Goal: Information Seeking & Learning: Understand process/instructions

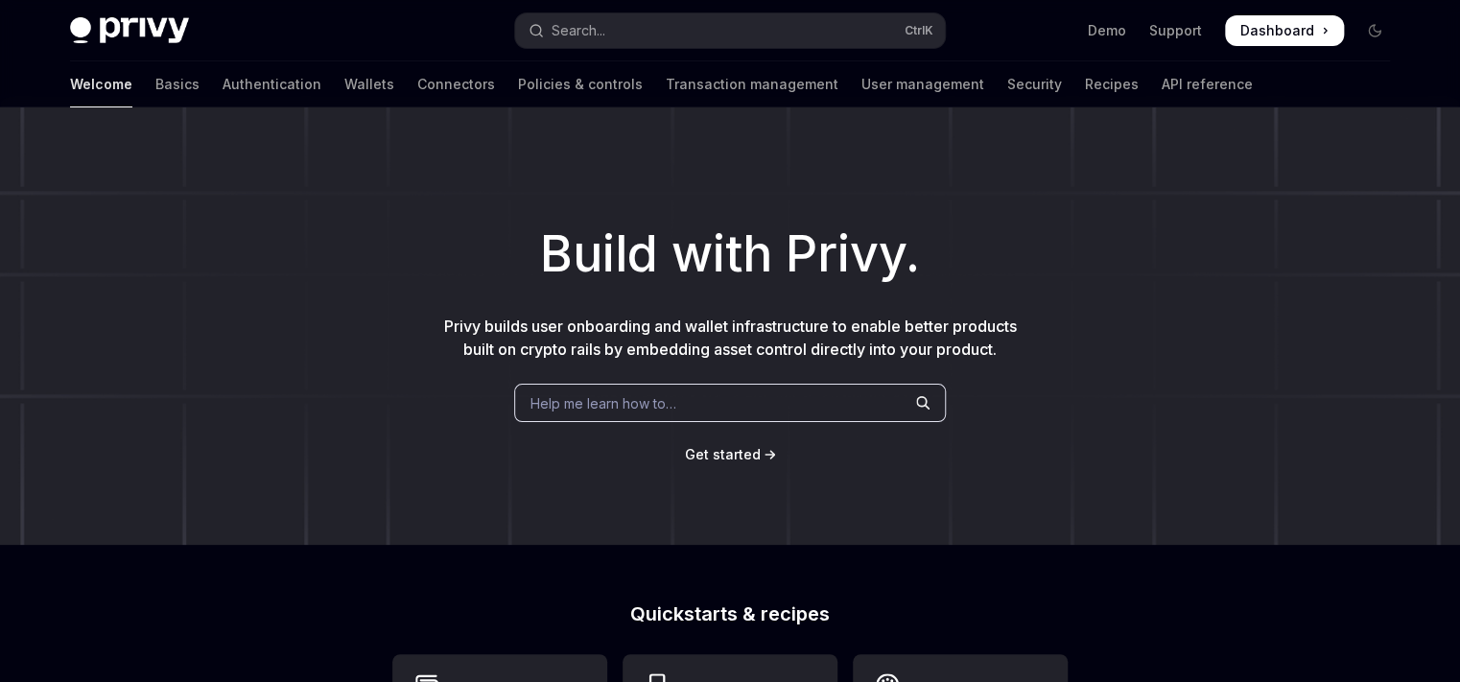
type textarea "*"
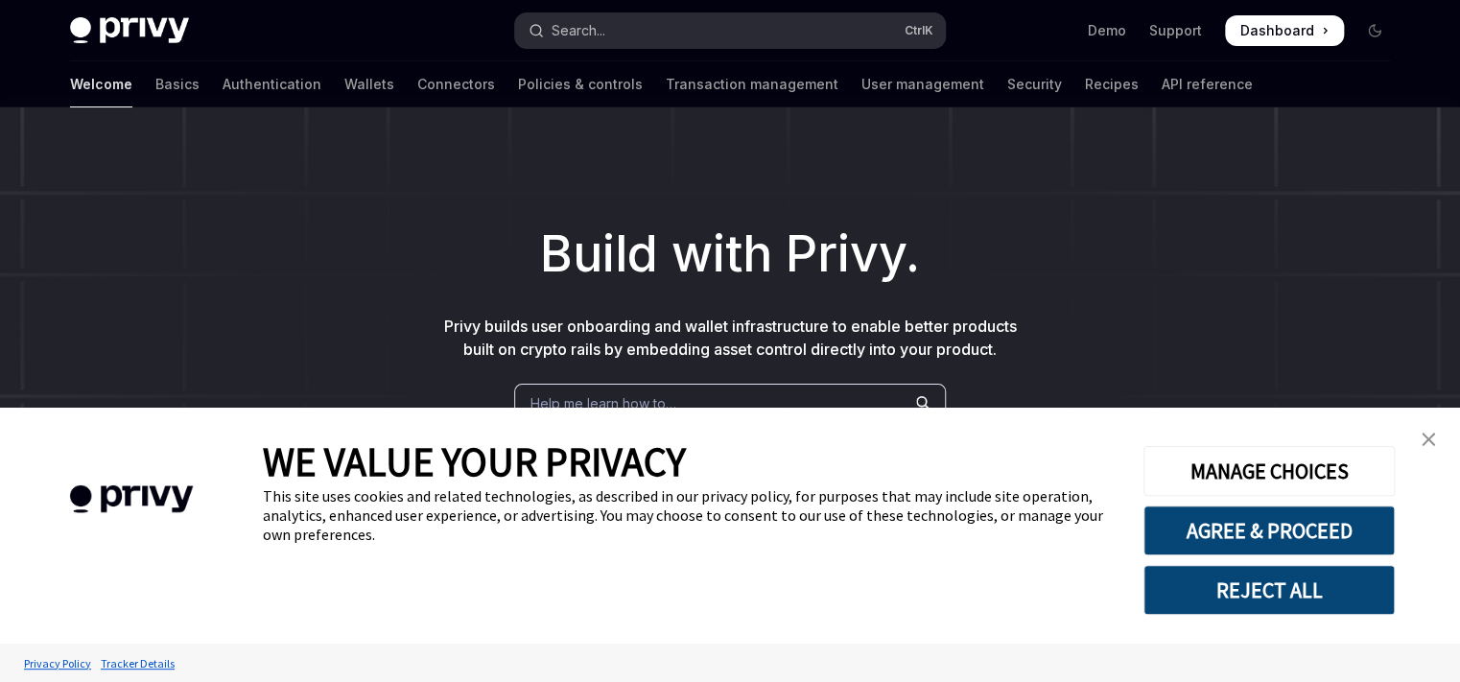
click at [702, 41] on button "Search... Ctrl K" at bounding box center [730, 30] width 430 height 35
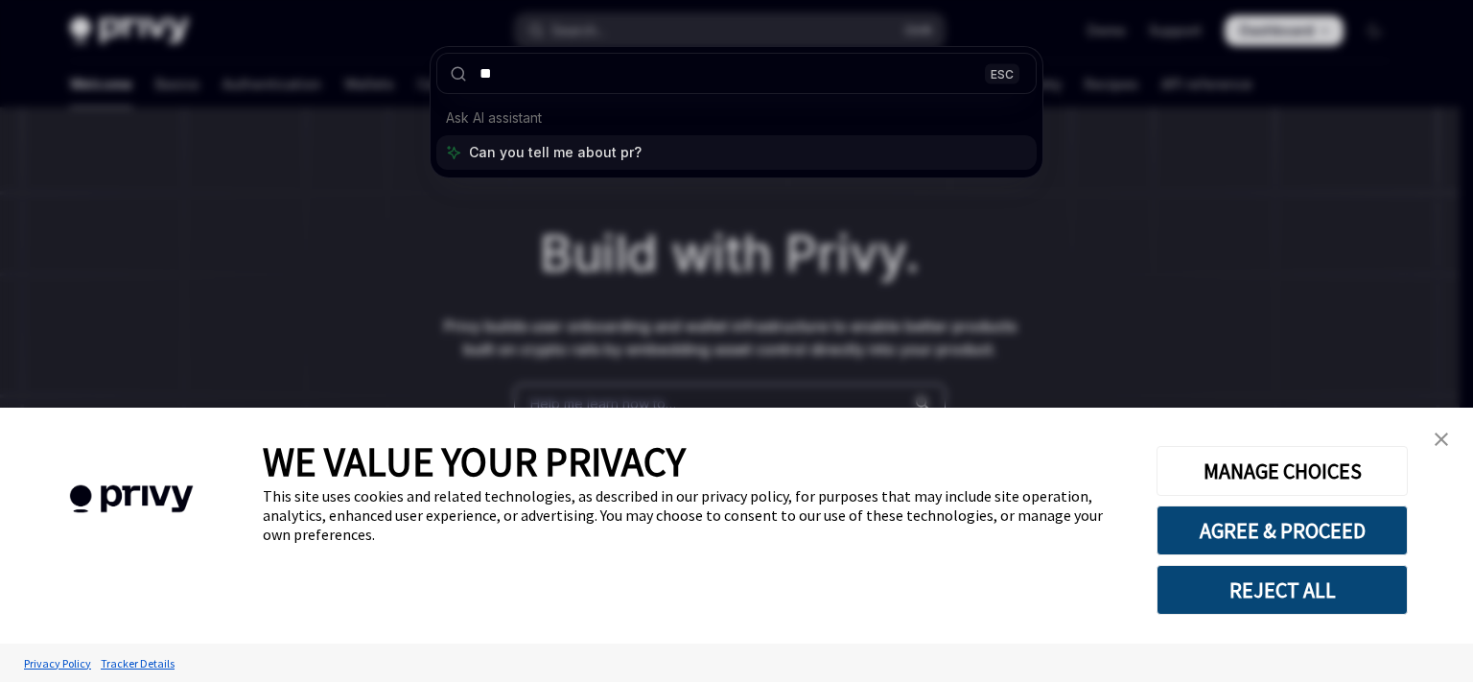
type input "*"
type input "**********"
type textarea "*"
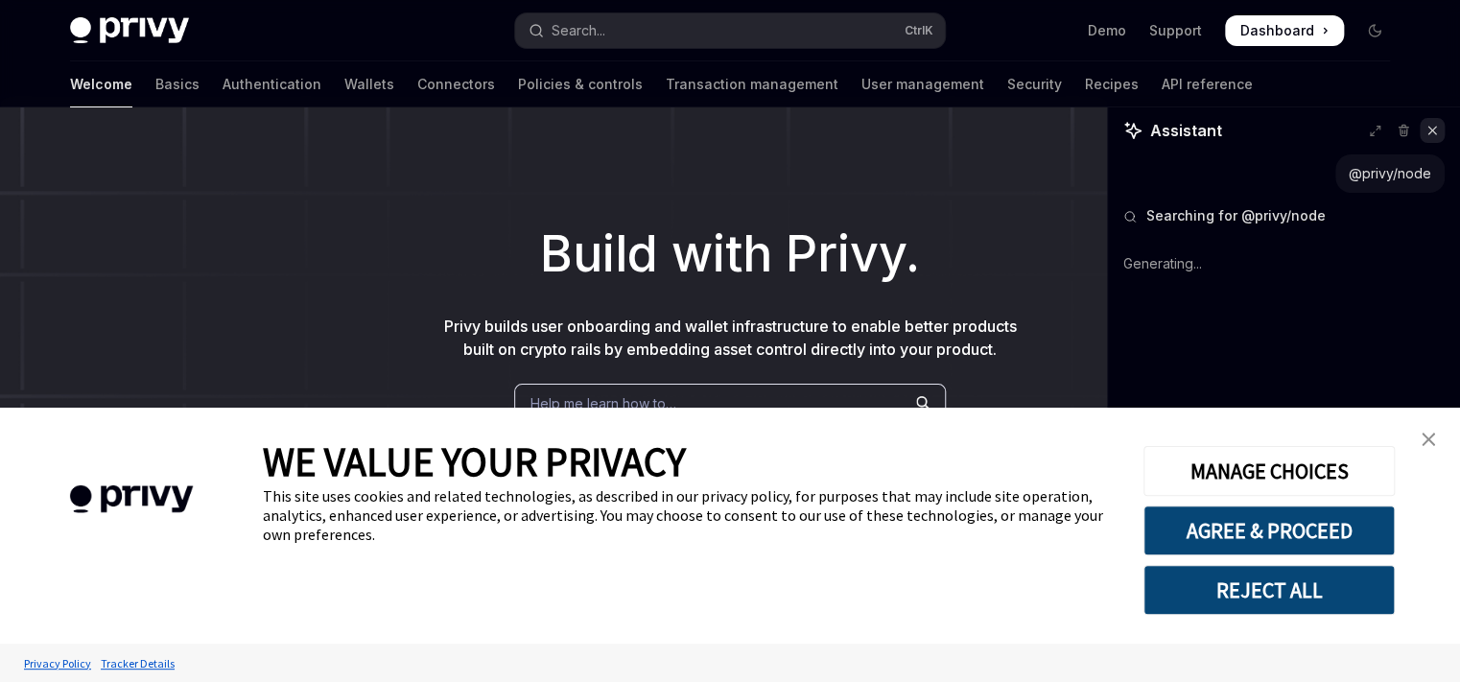
click at [1430, 137] on button at bounding box center [1431, 130] width 25 height 25
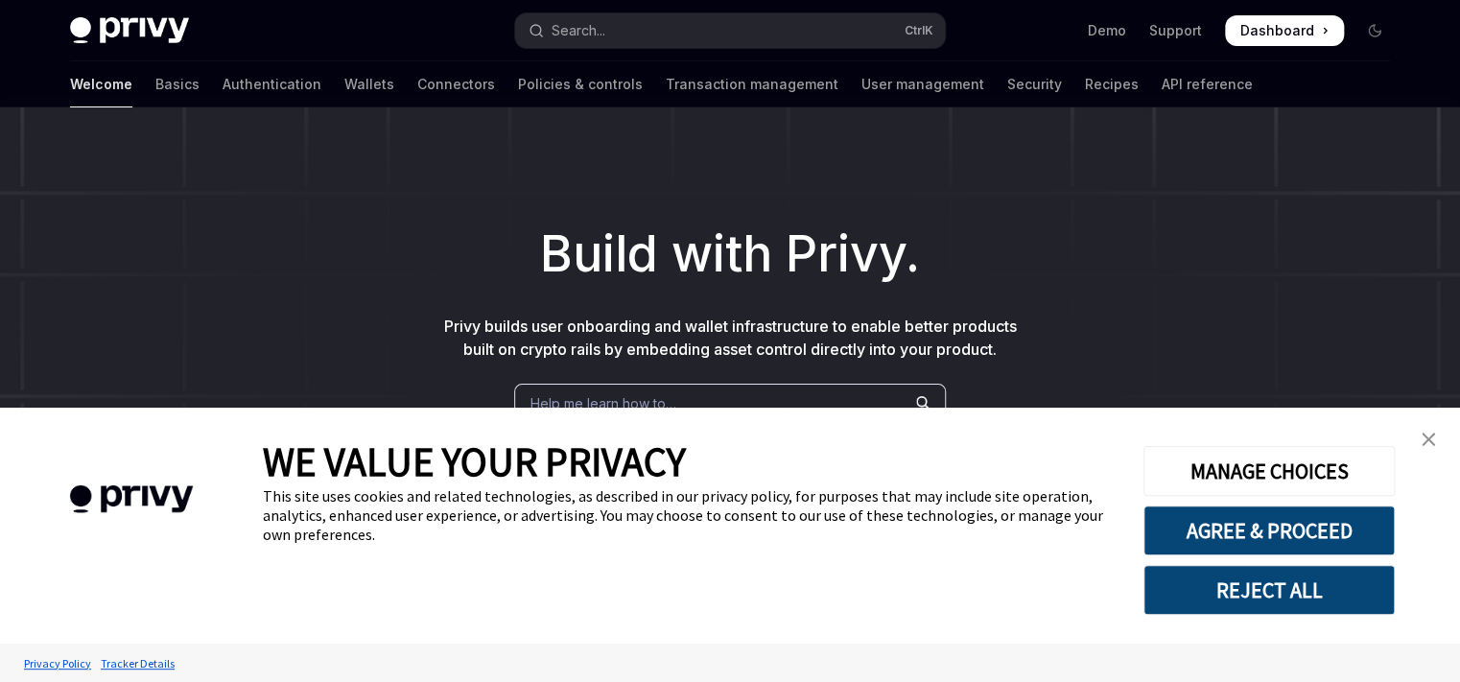
type textarea "*"
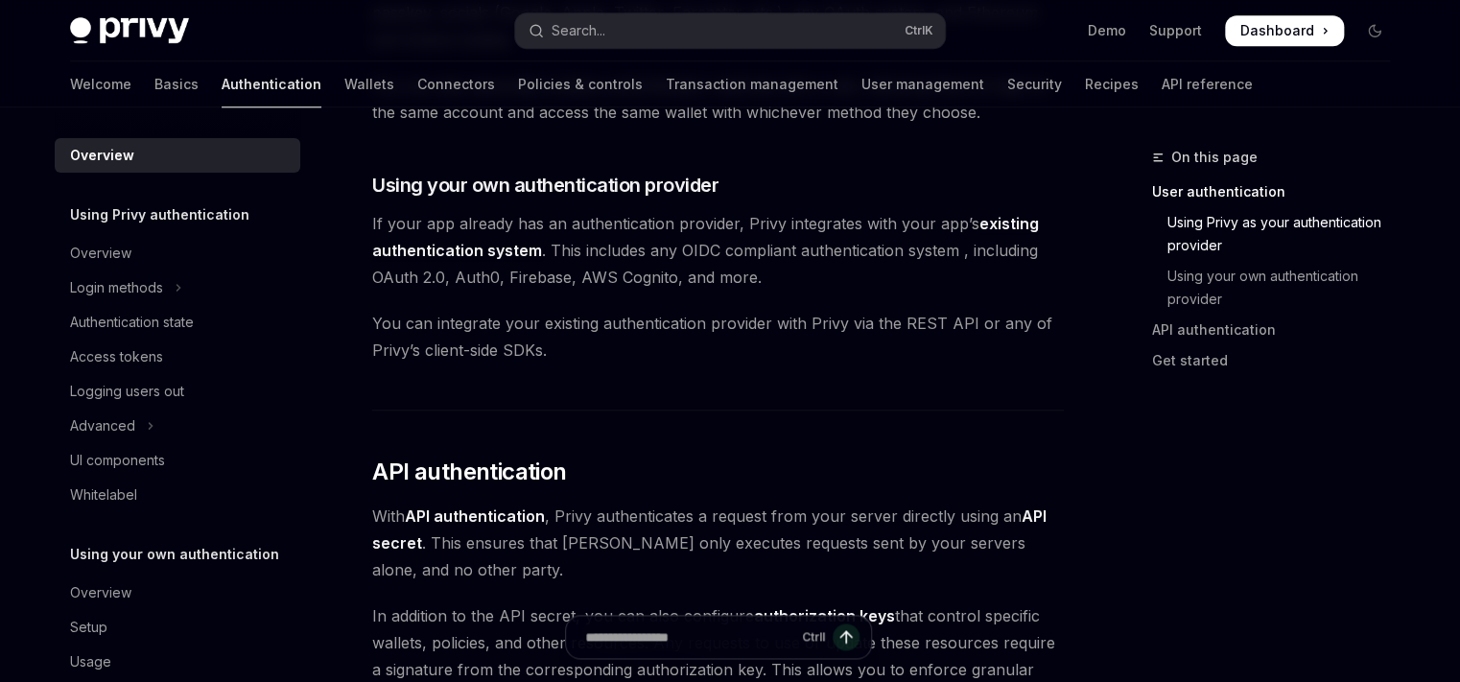
scroll to position [35, 0]
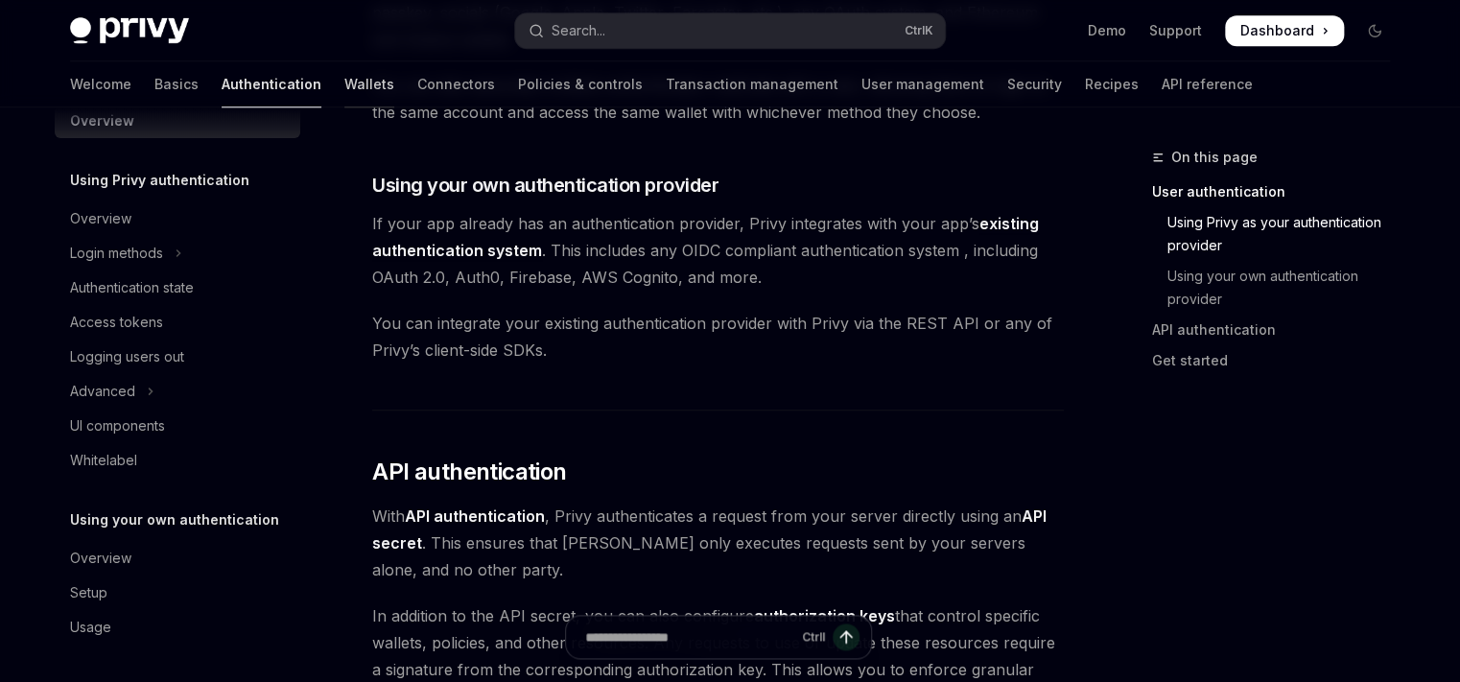
click at [344, 76] on link "Wallets" at bounding box center [369, 84] width 50 height 46
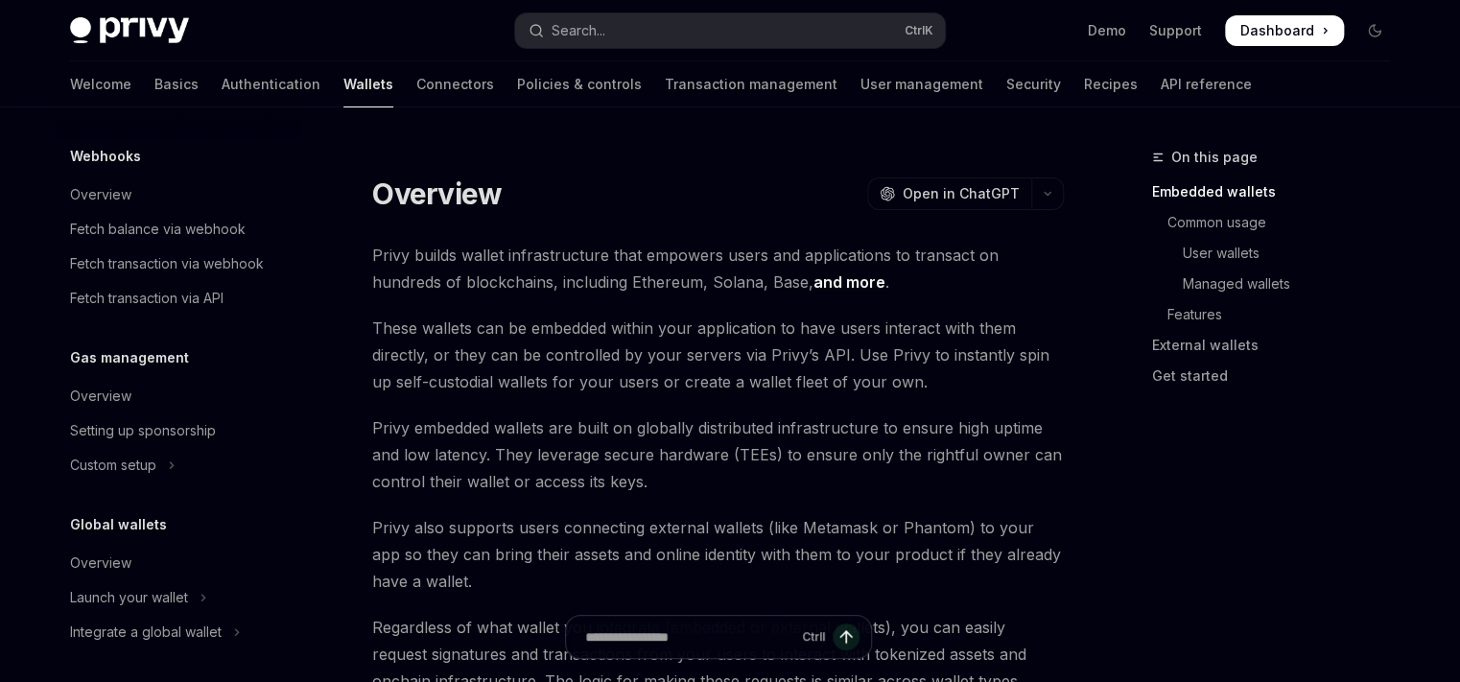
scroll to position [966, 0]
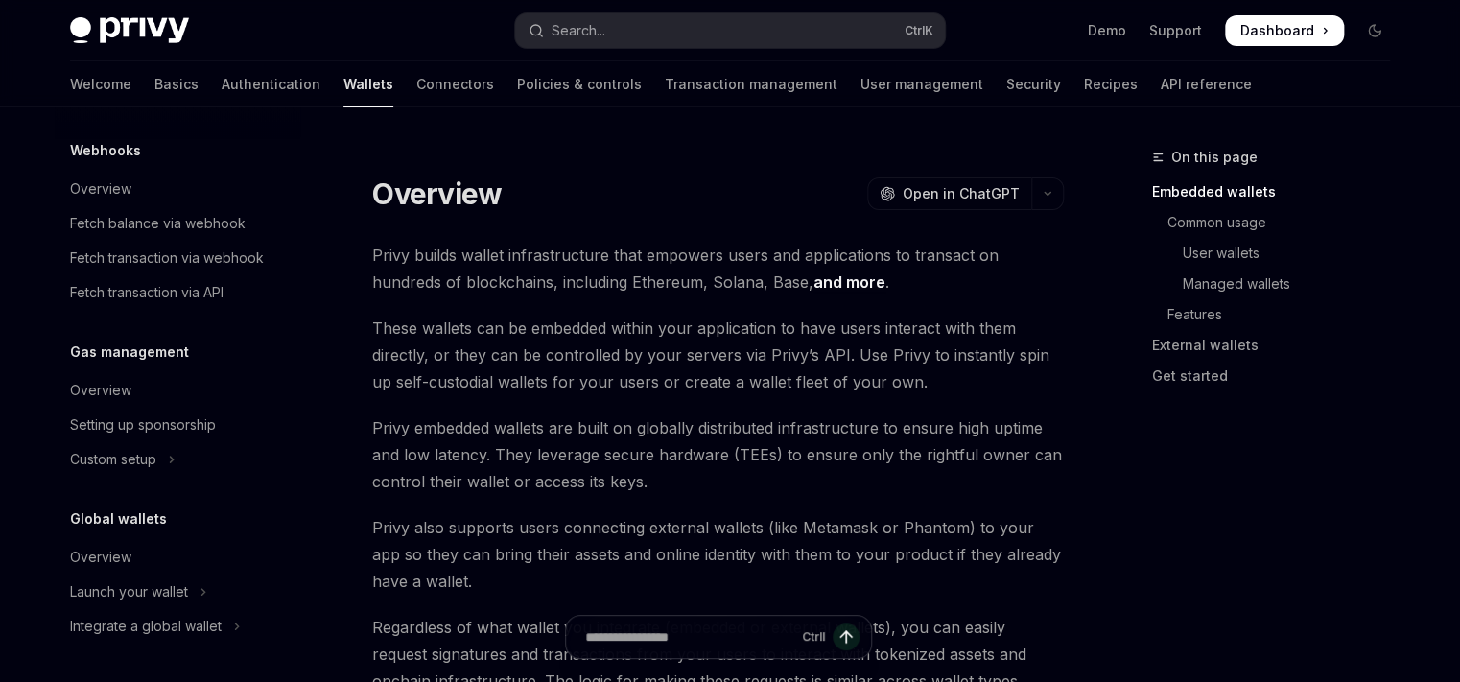
click at [180, 35] on img at bounding box center [129, 30] width 119 height 27
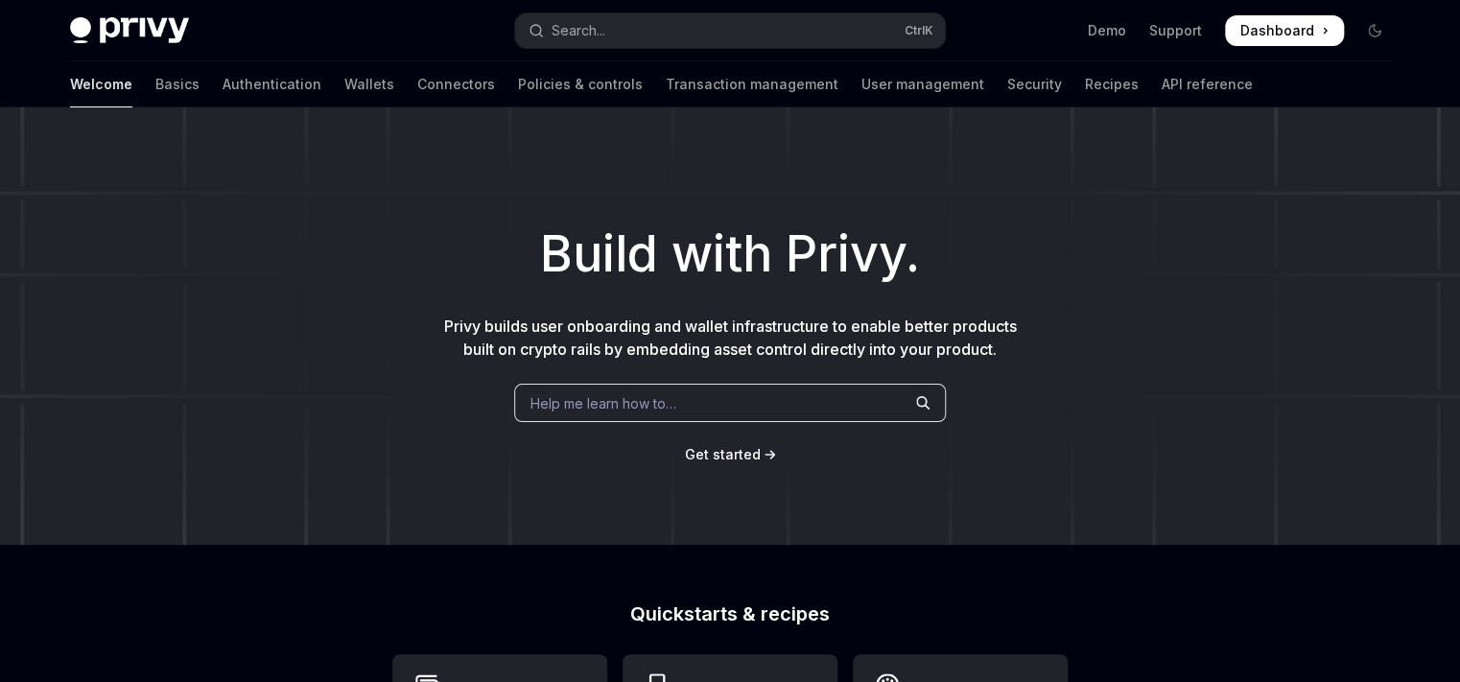
type textarea "*"
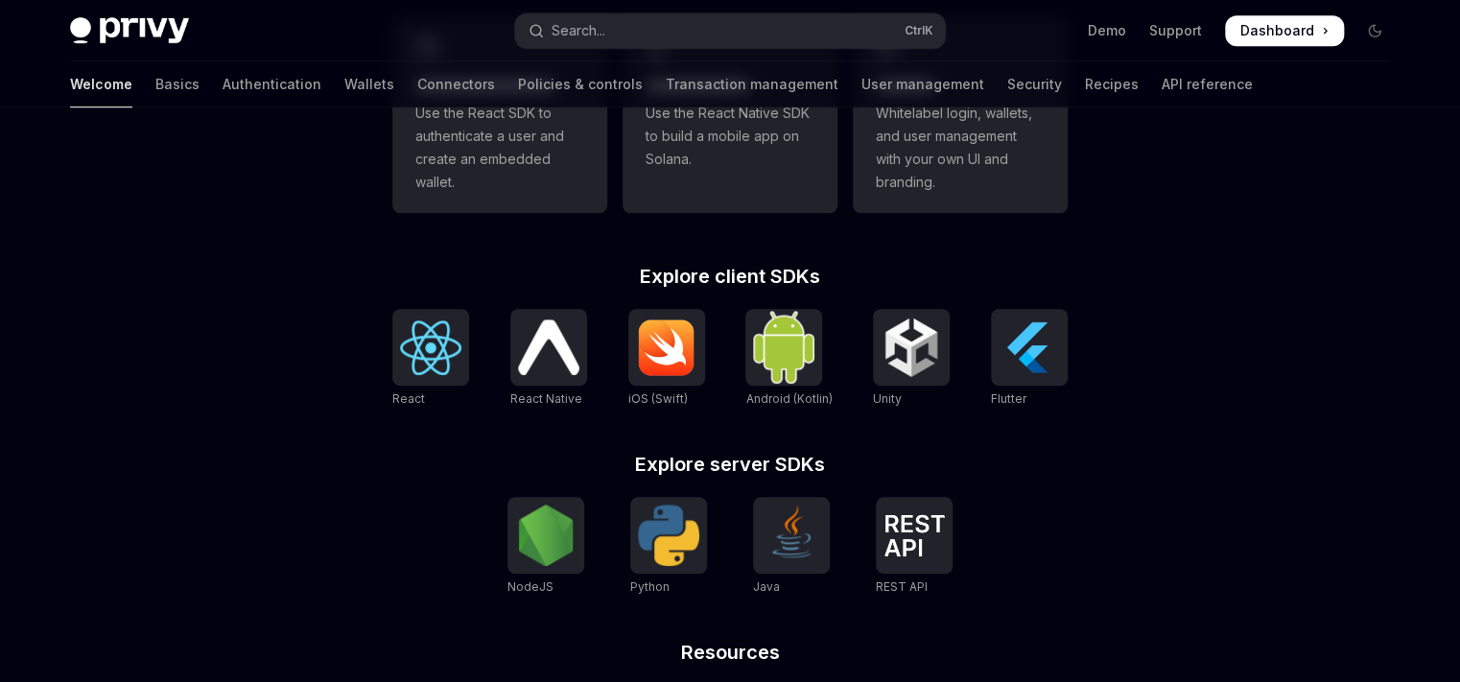
scroll to position [618, 0]
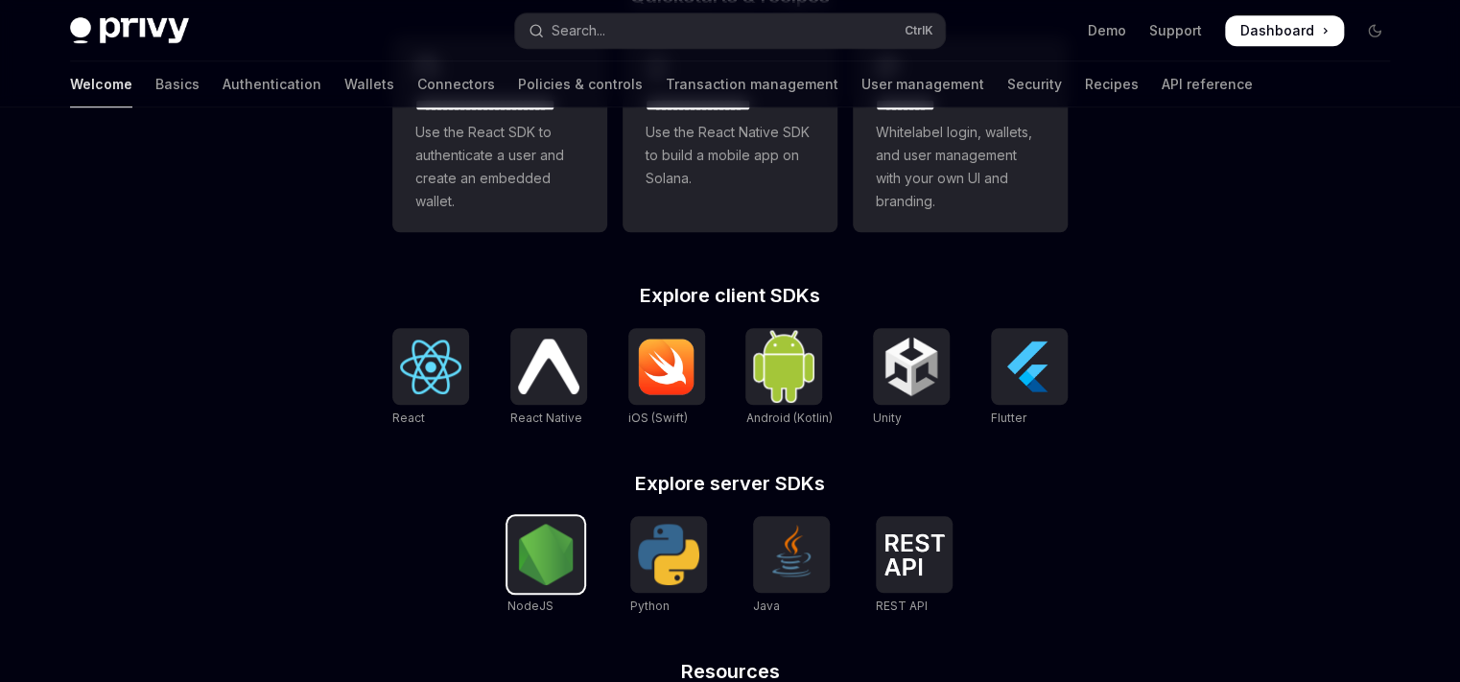
click at [535, 526] on img at bounding box center [545, 554] width 61 height 61
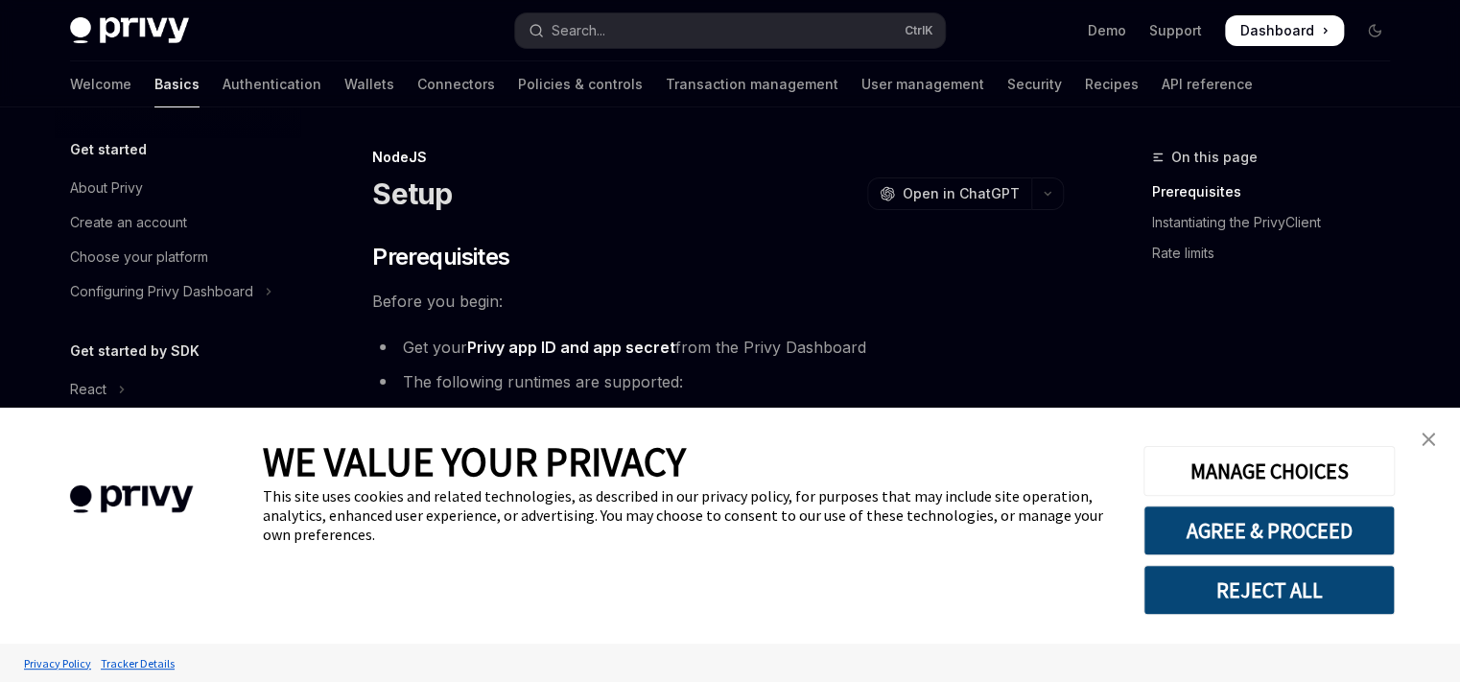
scroll to position [269, 0]
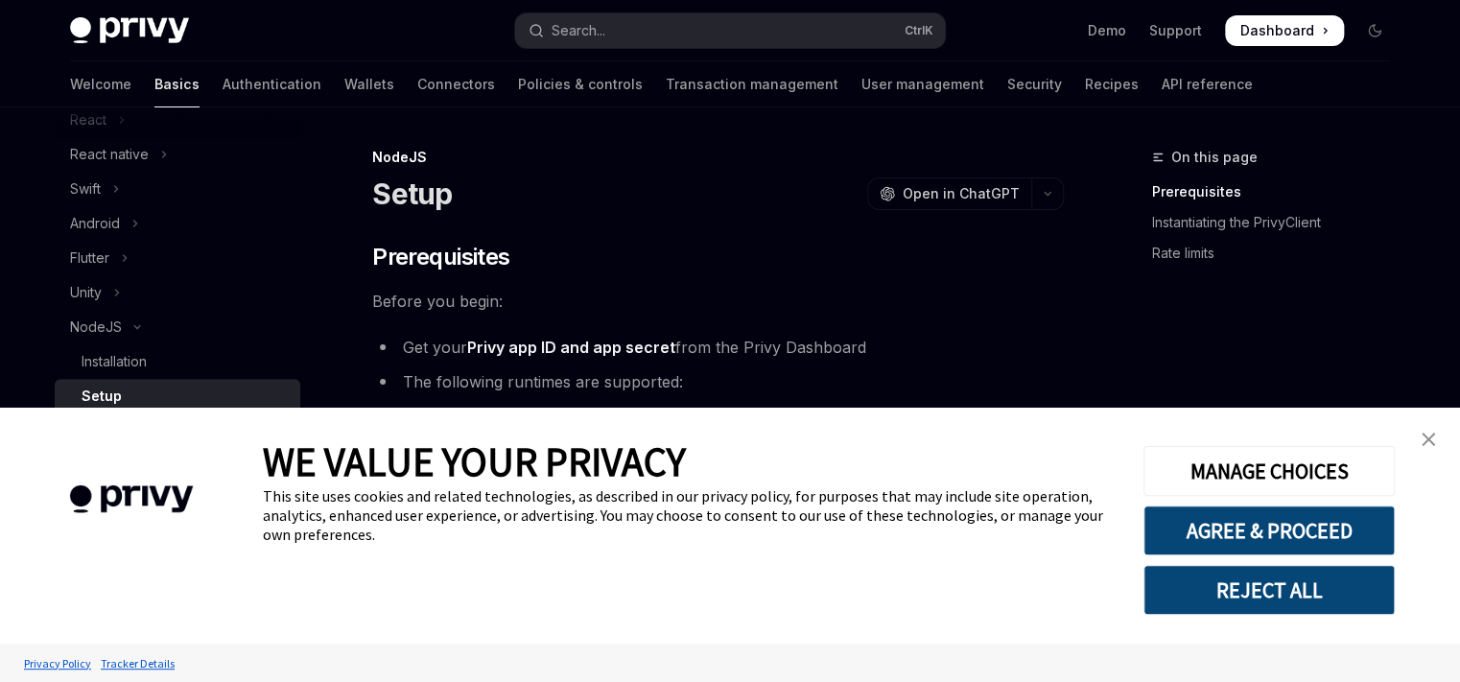
click at [1419, 434] on link "close banner" at bounding box center [1428, 439] width 38 height 38
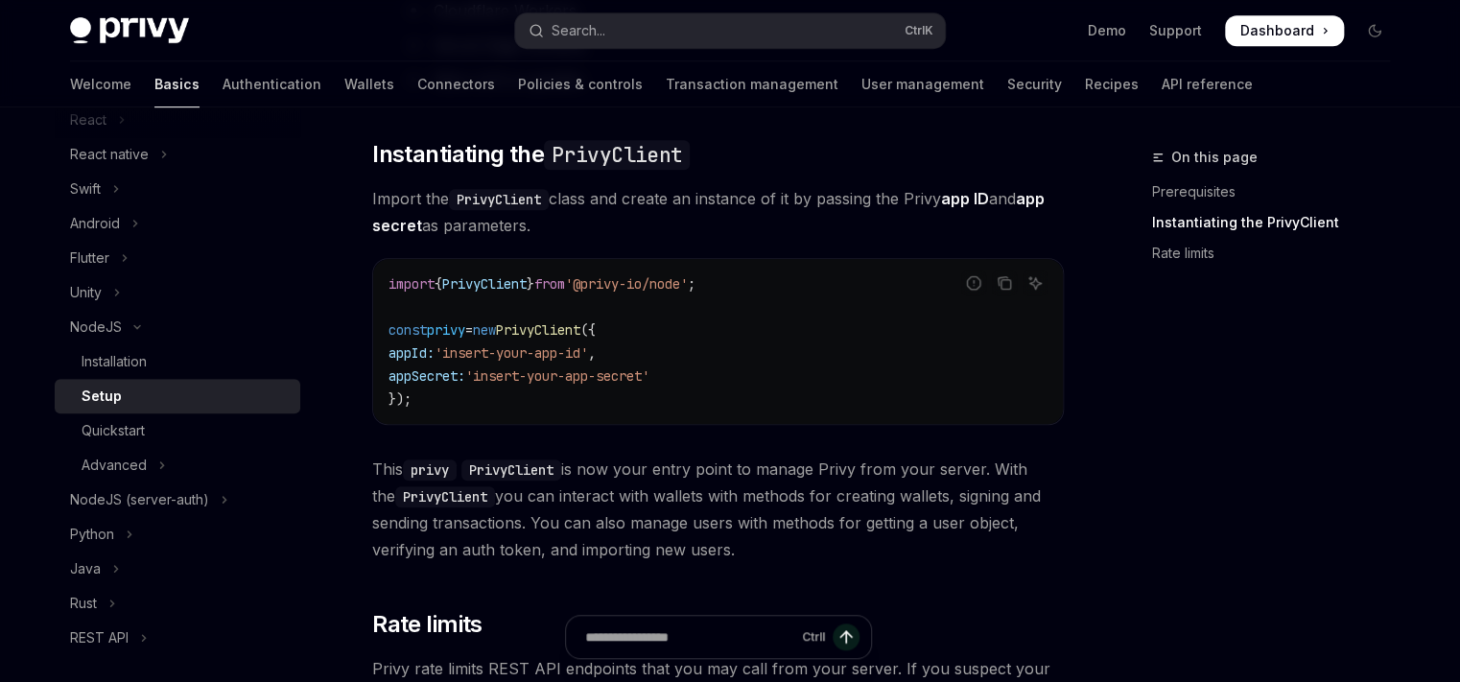
scroll to position [509, 0]
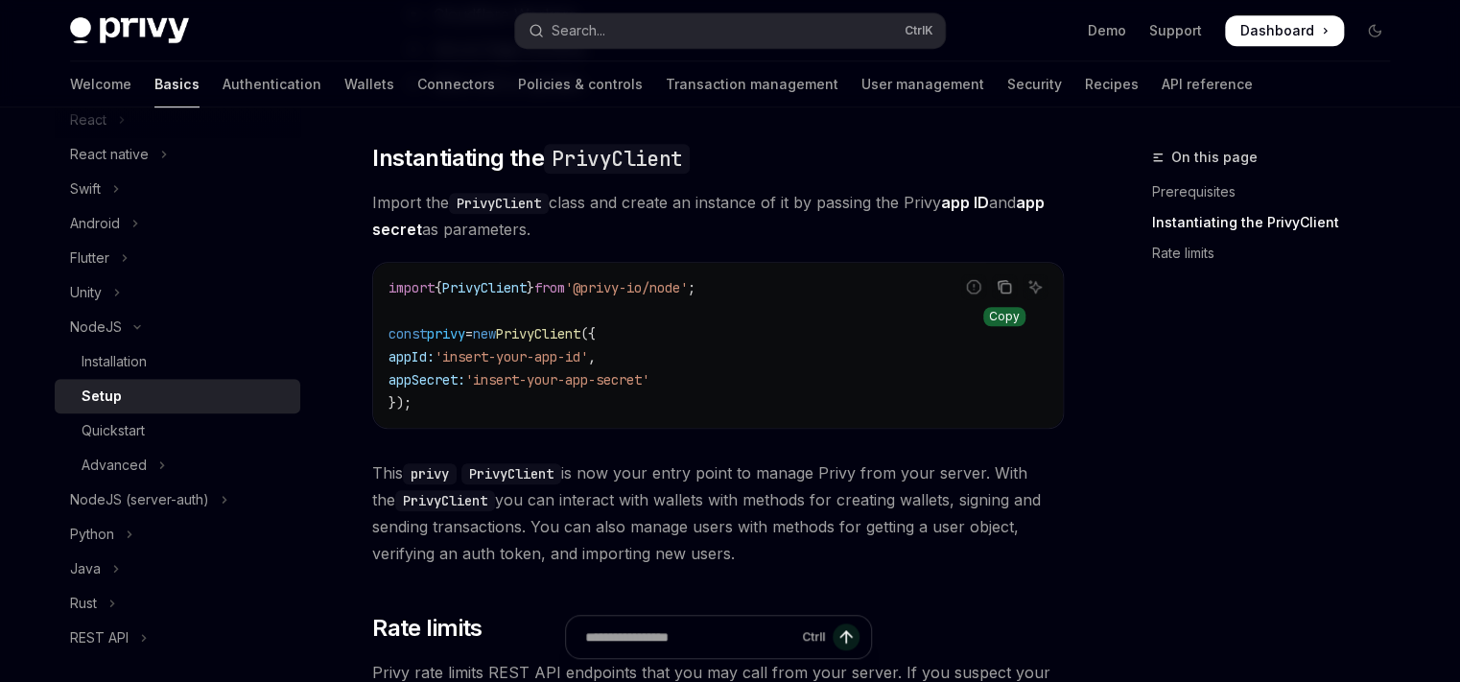
click at [1015, 285] on button "Copy the contents from the code block" at bounding box center [1004, 286] width 25 height 25
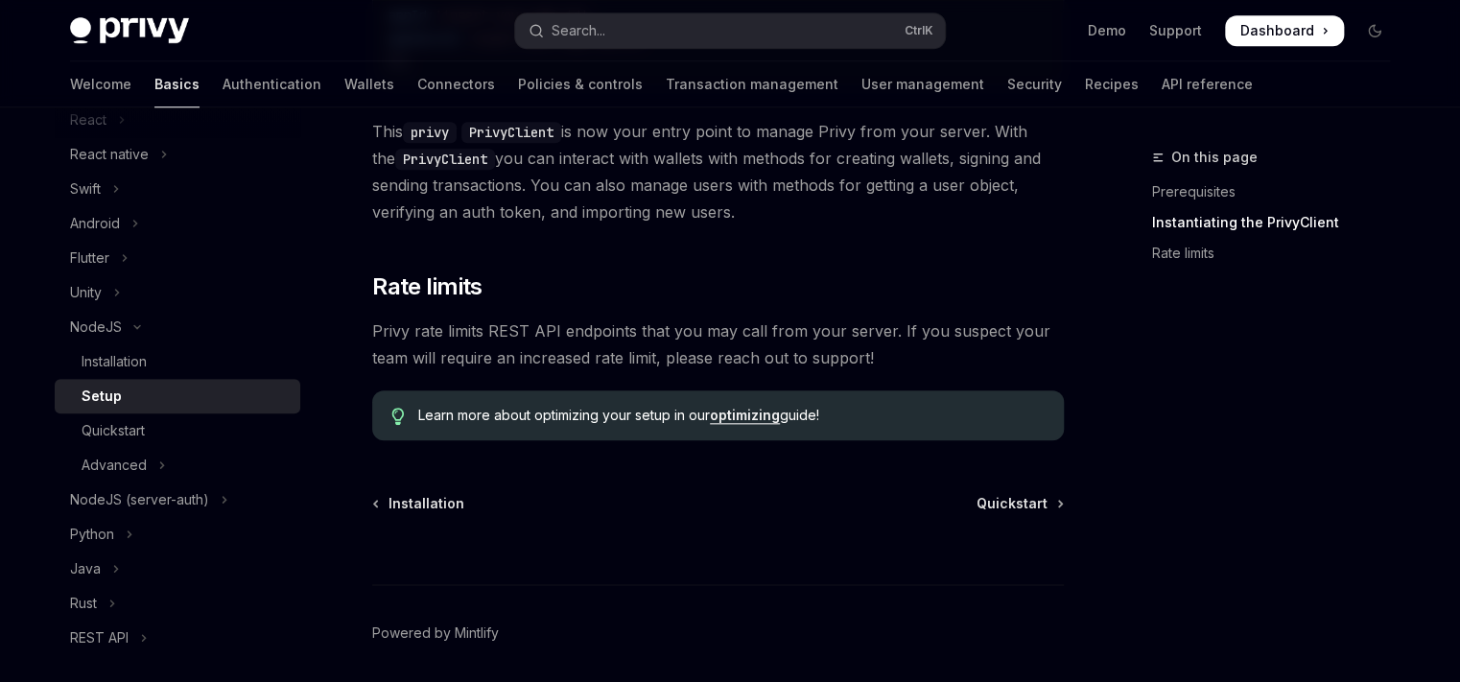
scroll to position [917, 0]
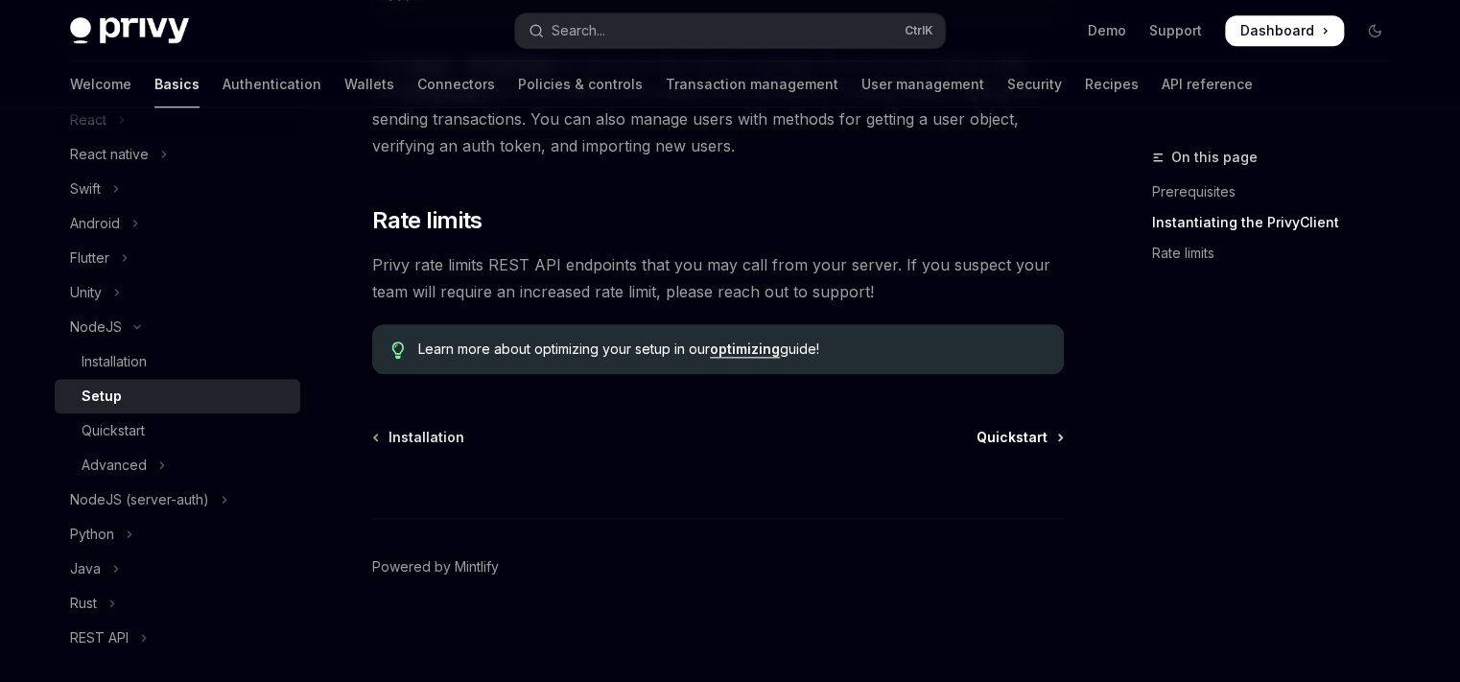
click at [1035, 436] on span "Quickstart" at bounding box center [1011, 437] width 71 height 19
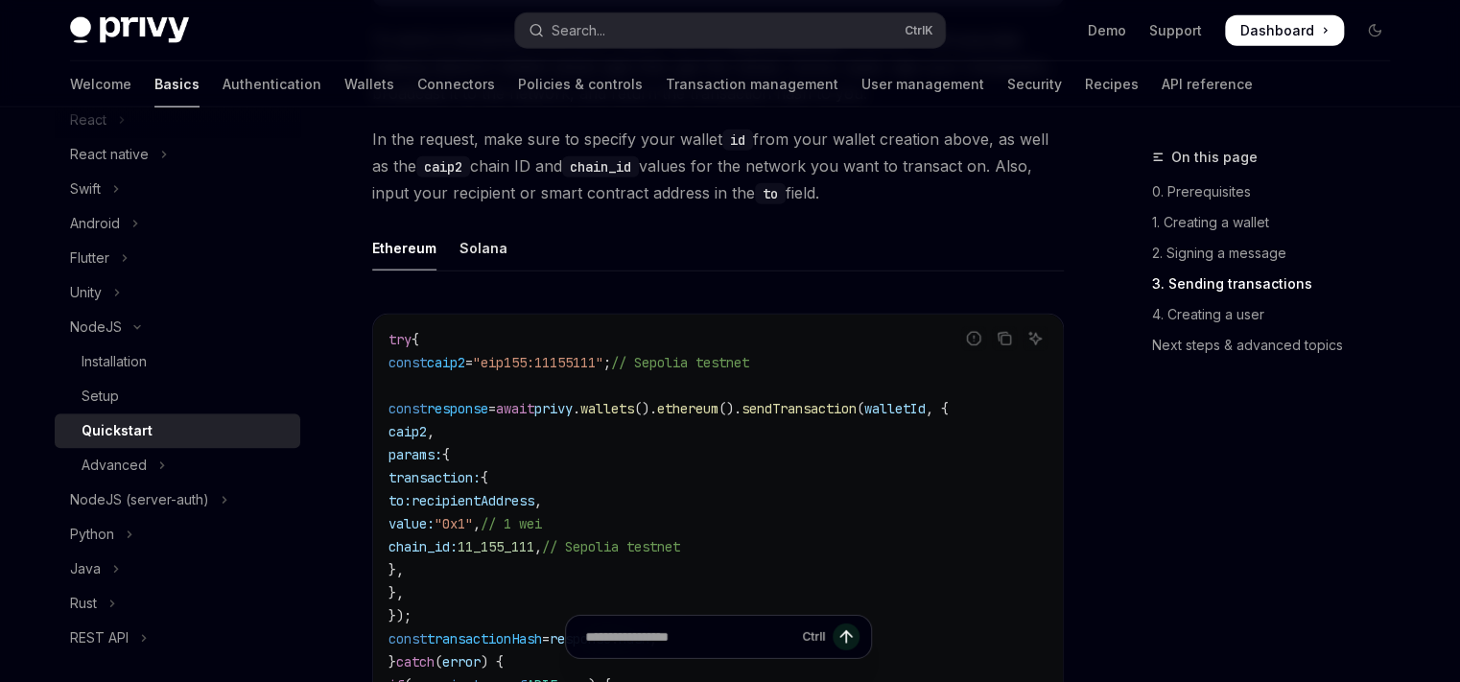
scroll to position [2350, 0]
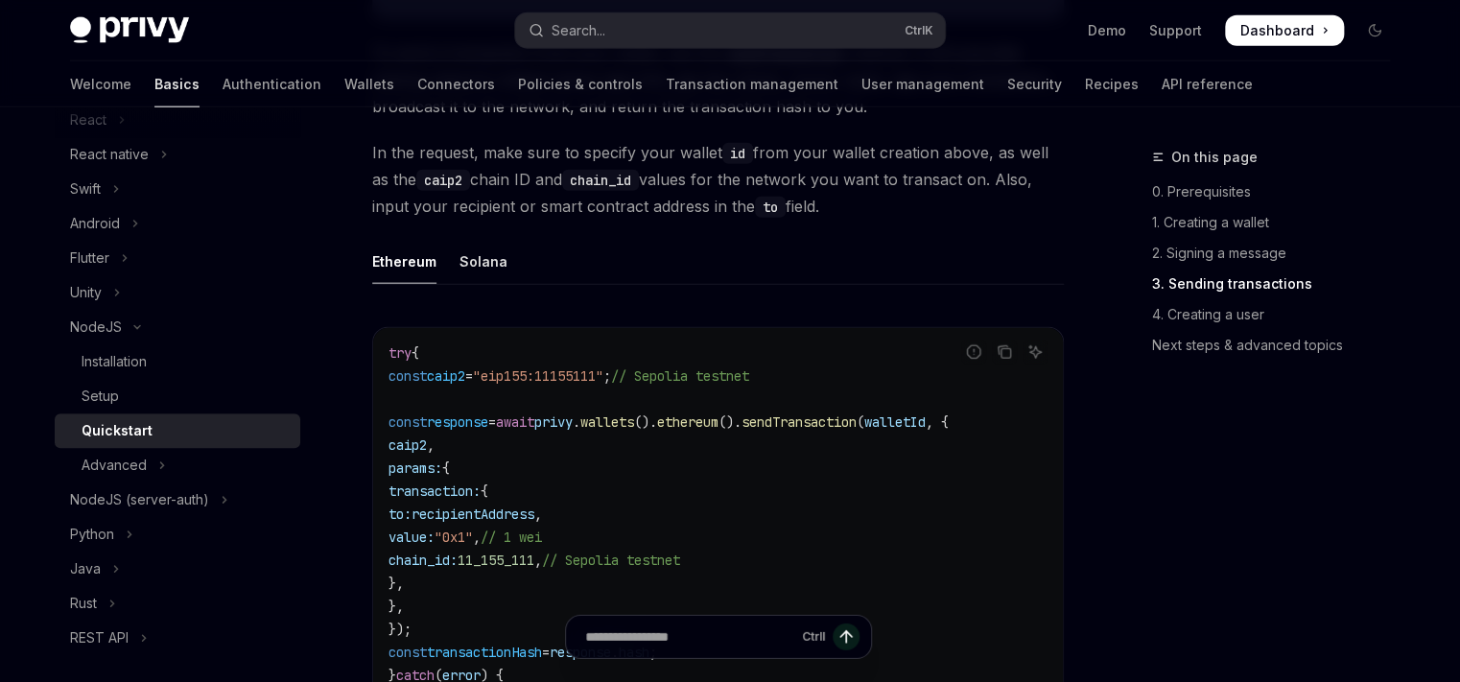
click at [503, 273] on ul "Ethereum Solana" at bounding box center [717, 262] width 691 height 46
click at [481, 270] on div "Solana" at bounding box center [483, 261] width 48 height 45
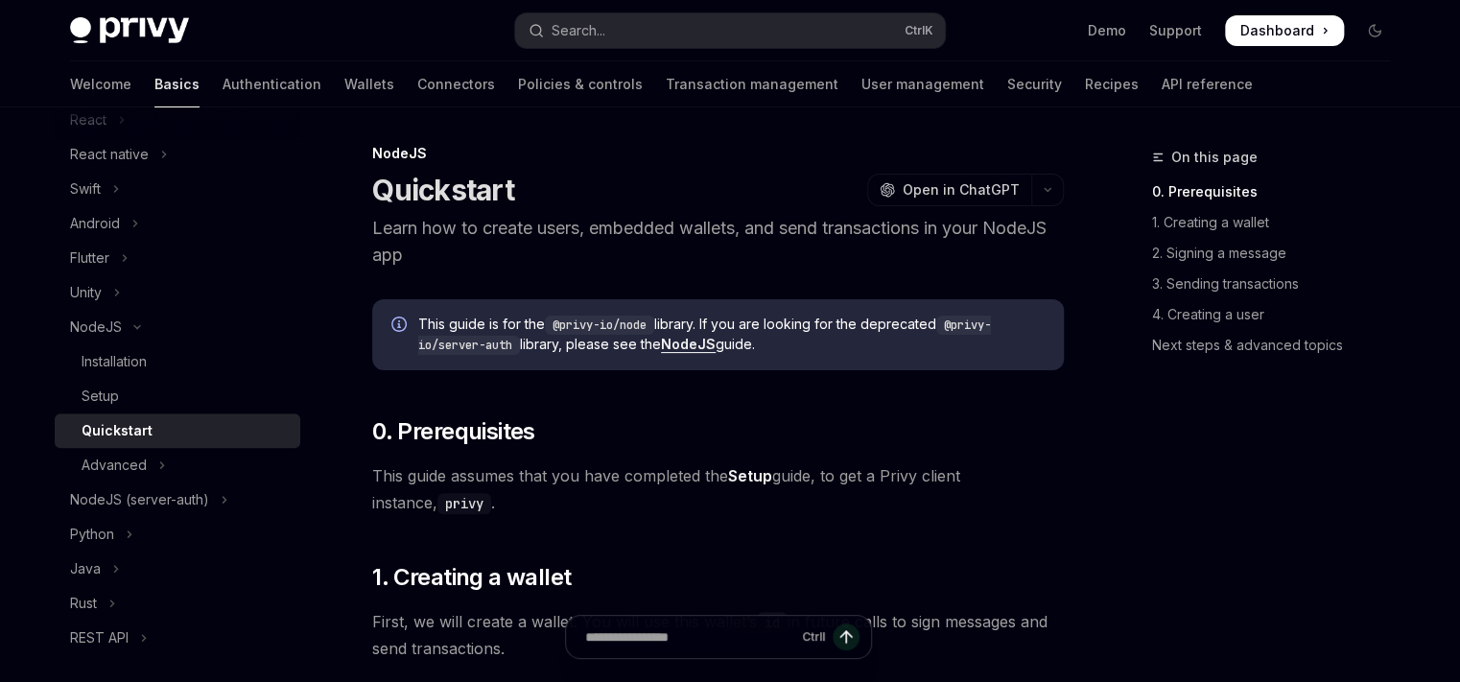
scroll to position [4, 0]
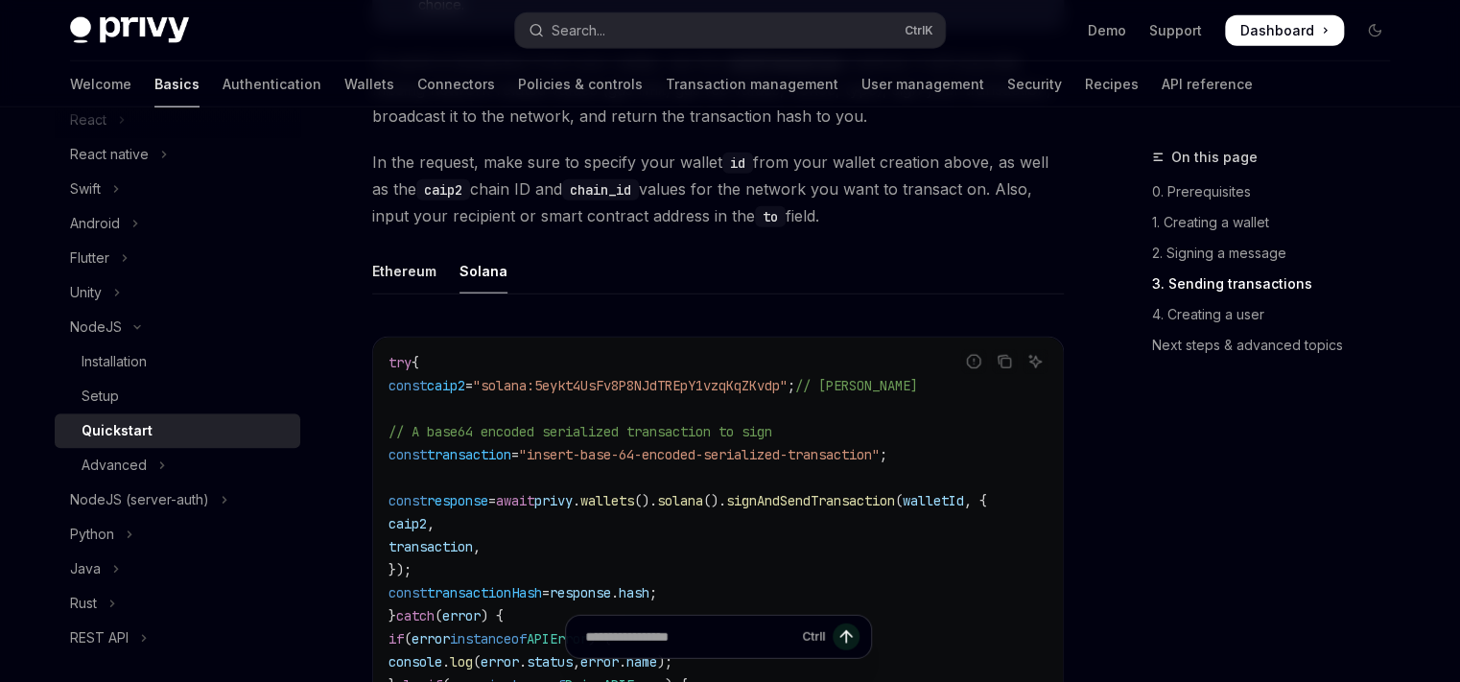
scroll to position [2350, 0]
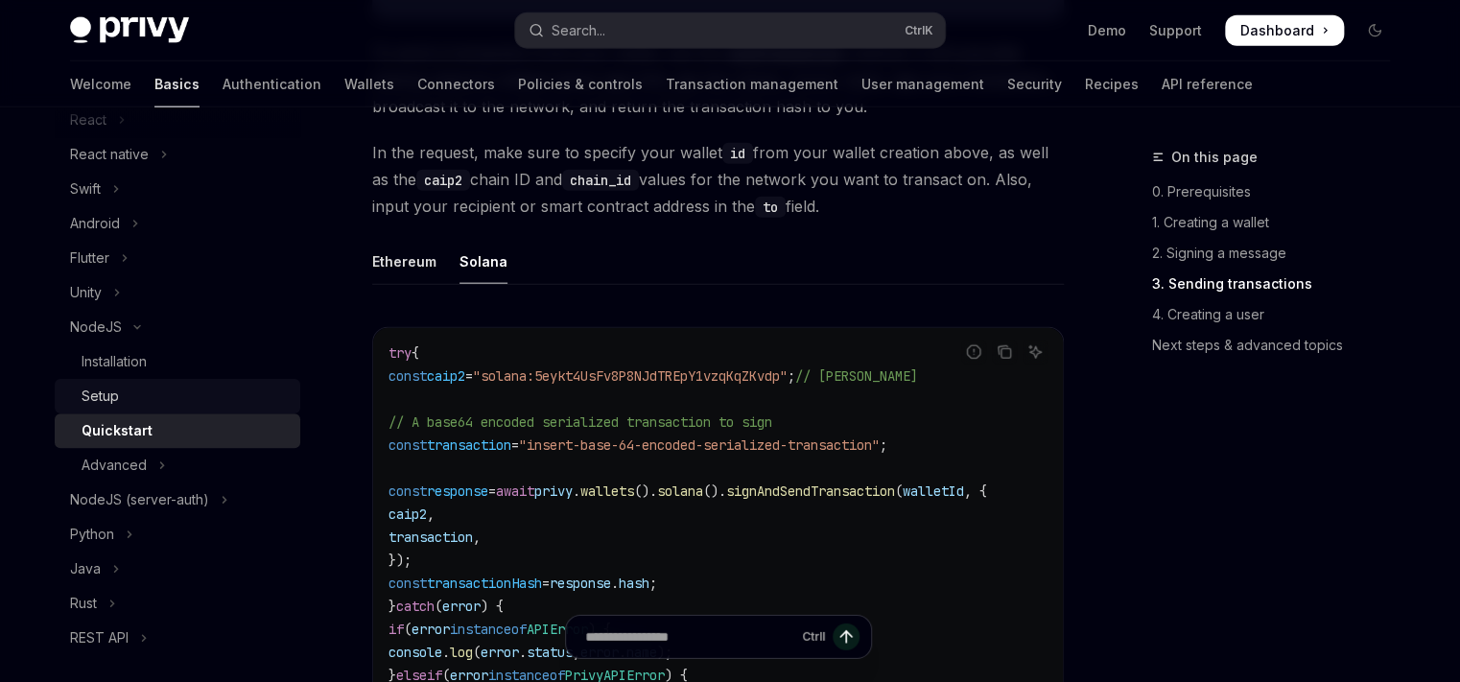
click at [176, 402] on div "Setup" at bounding box center [185, 396] width 207 height 23
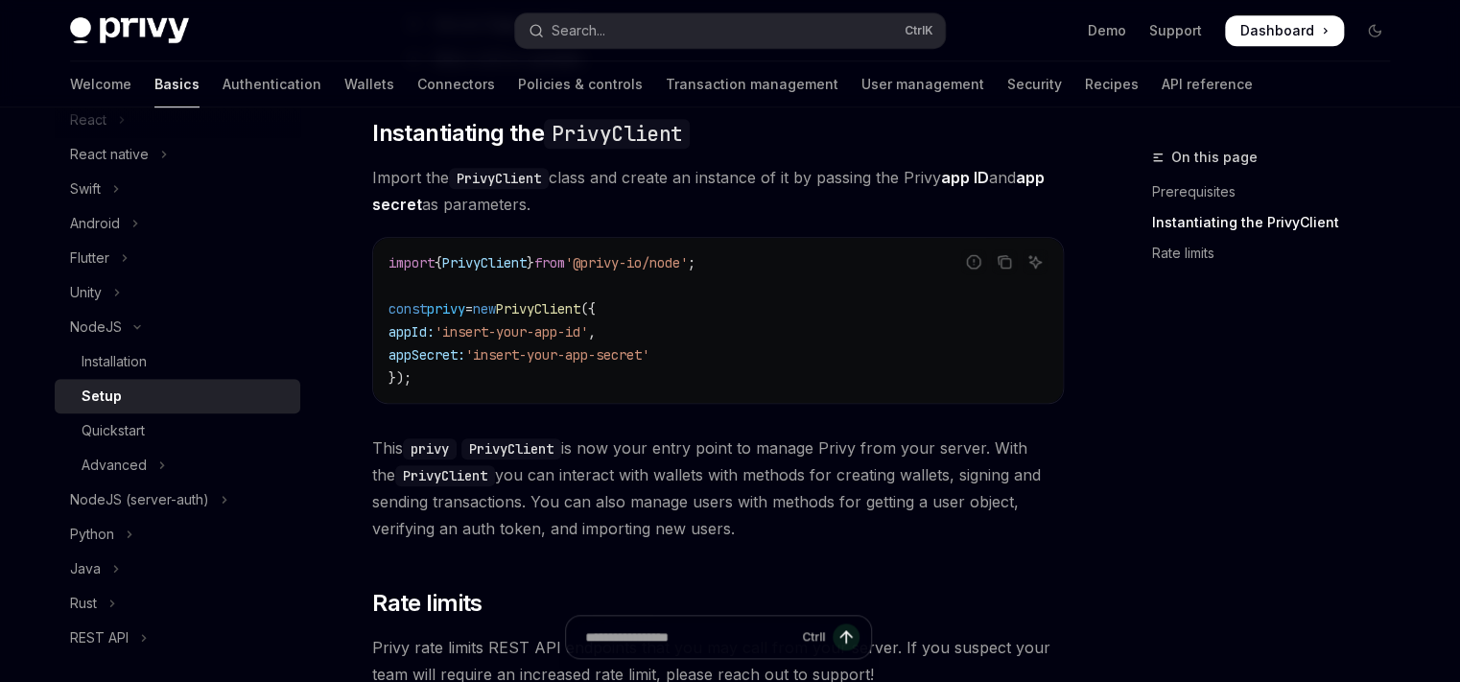
scroll to position [486, 0]
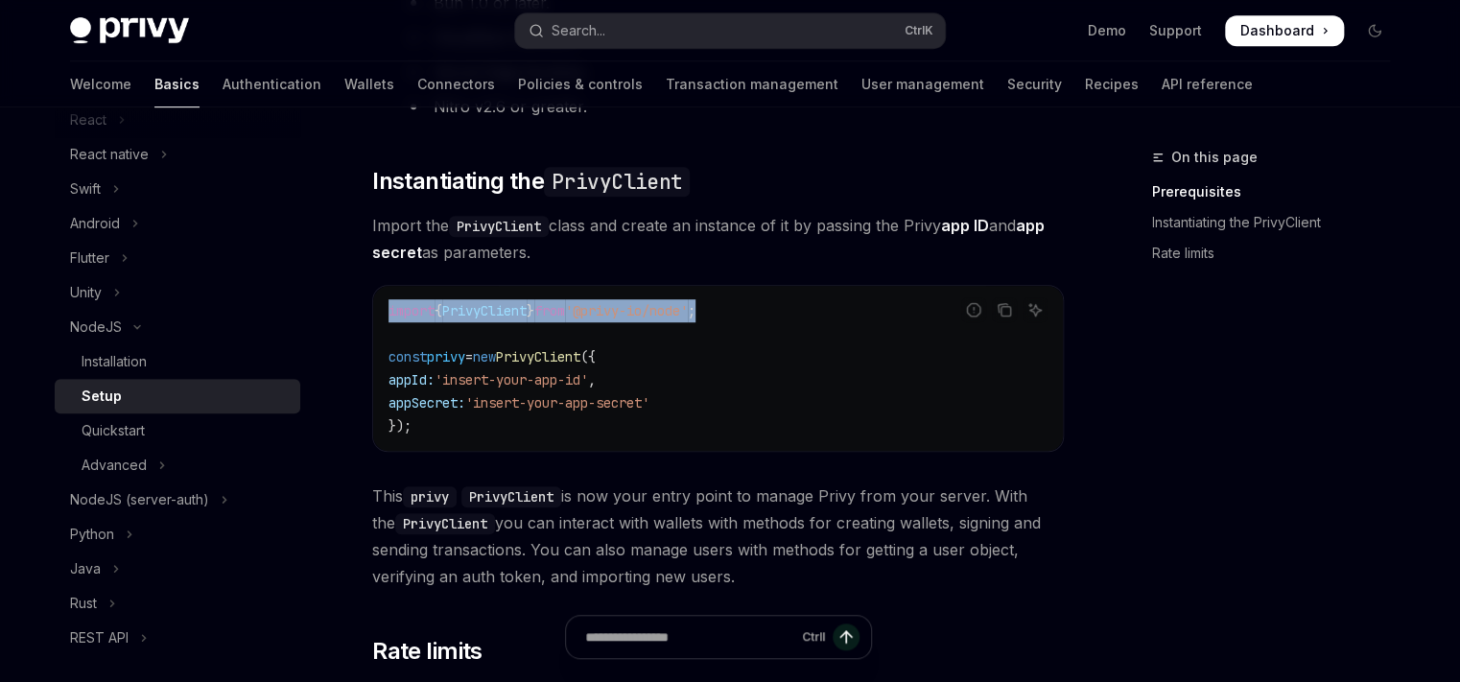
drag, startPoint x: 715, startPoint y: 296, endPoint x: 375, endPoint y: 311, distance: 340.7
click at [375, 311] on div "import { PrivyClient } from '@privy-io/node' ; const privy = new PrivyClient ({…" at bounding box center [718, 368] width 690 height 165
copy span "import { PrivyClient } from '@privy-io/node' ;"
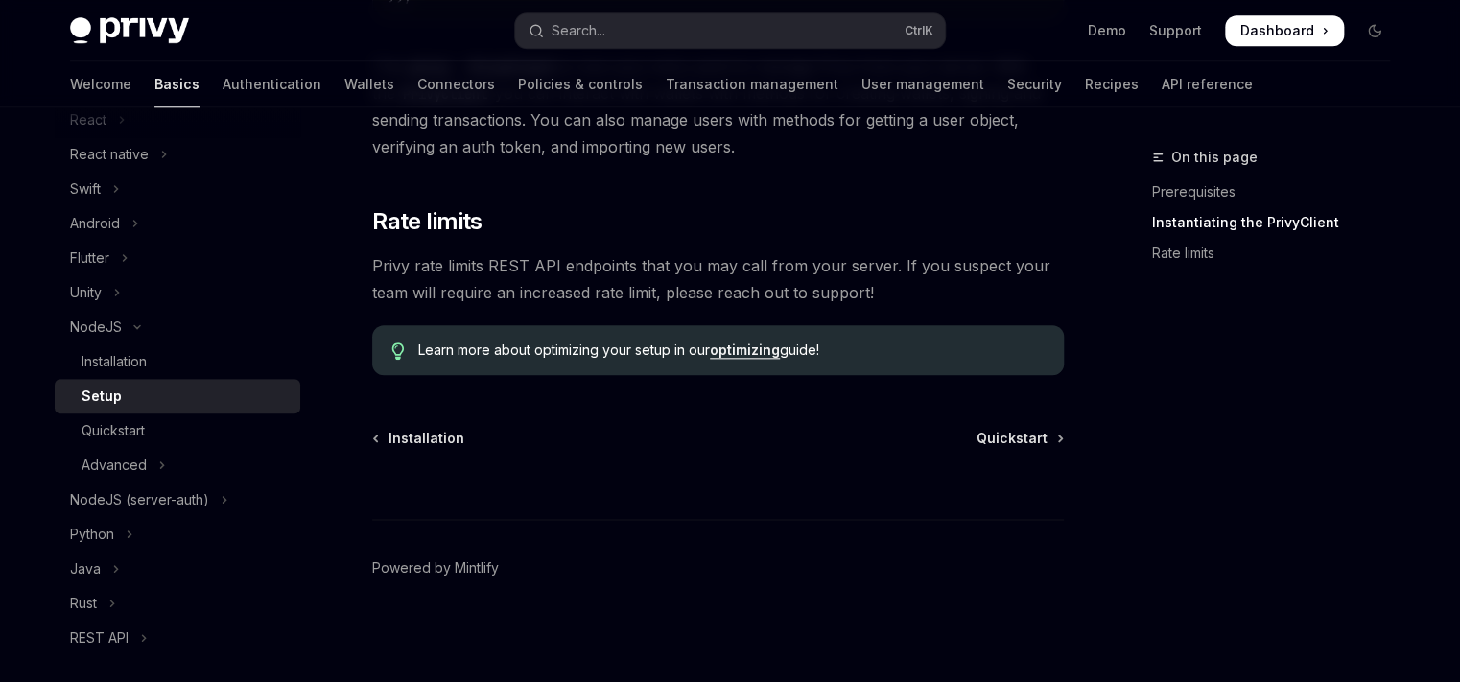
scroll to position [917, 0]
click at [1001, 429] on span "Quickstart" at bounding box center [1011, 437] width 71 height 19
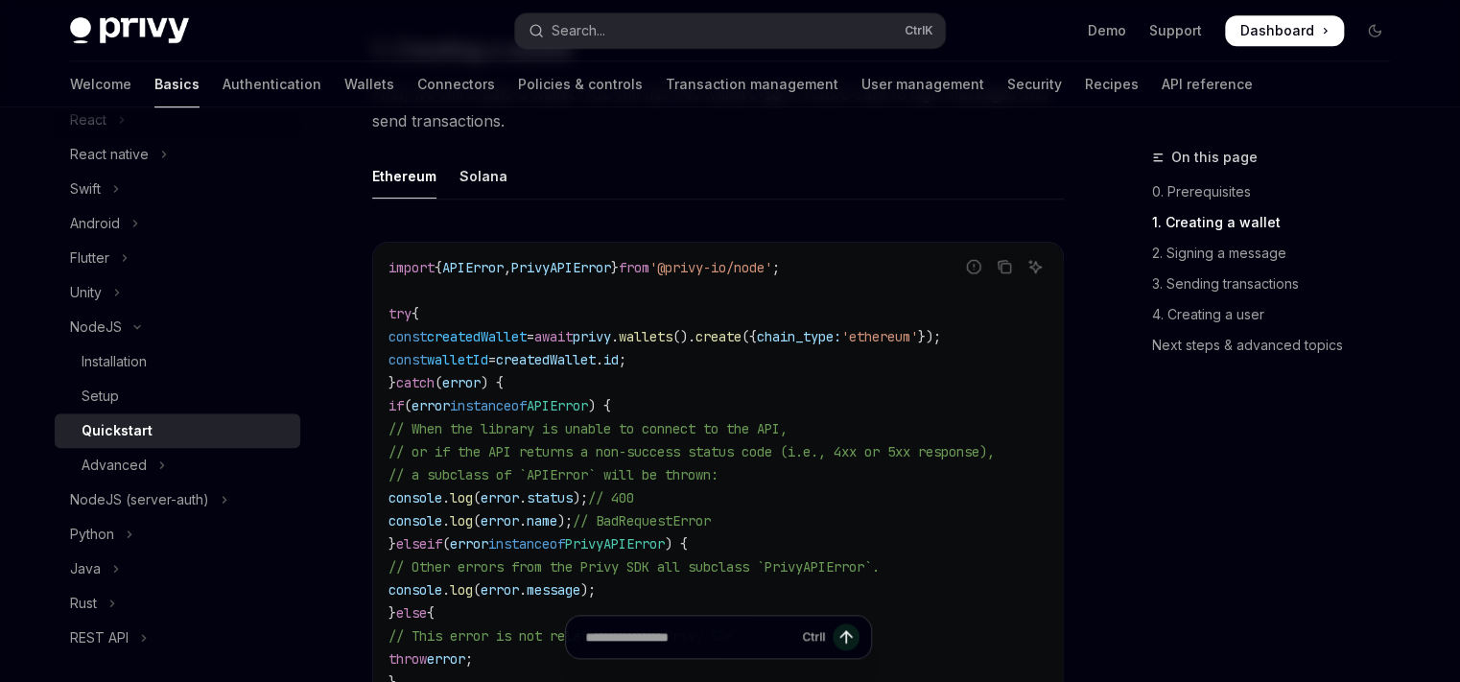
scroll to position [526, 0]
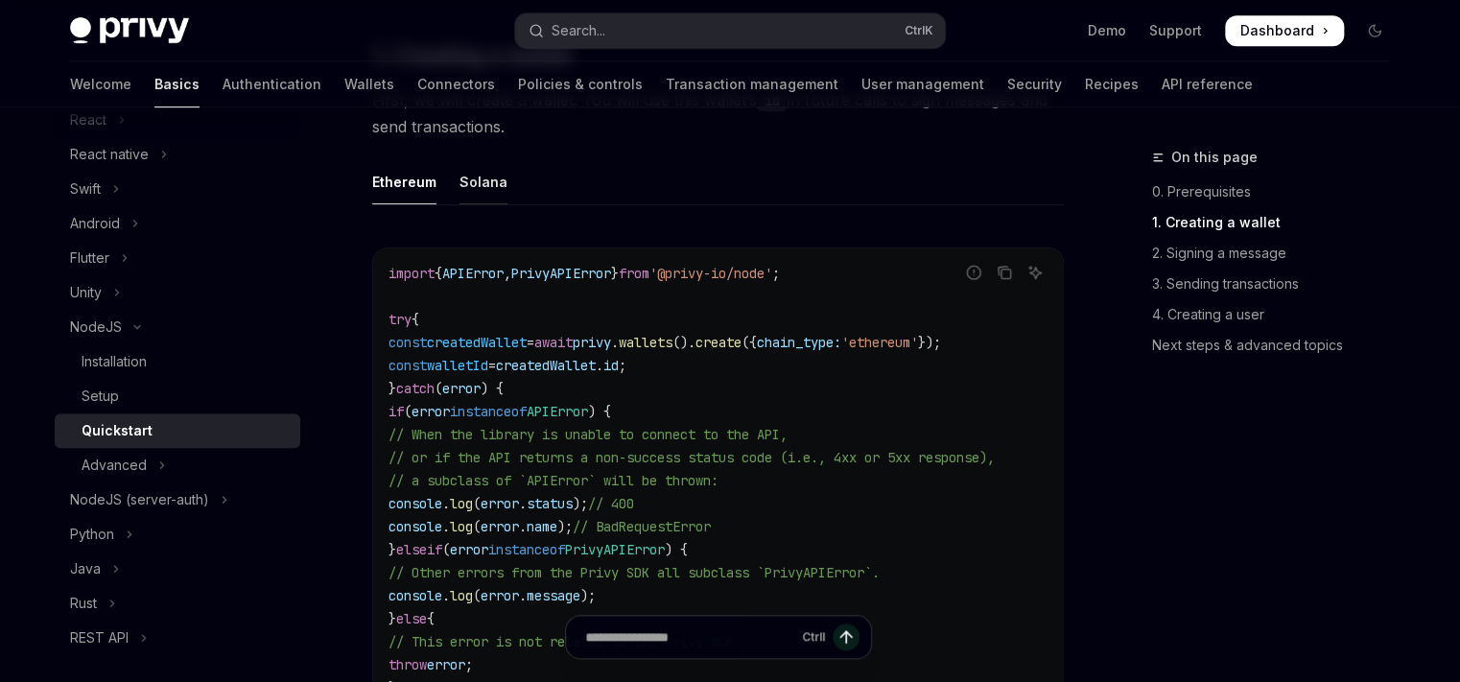
click at [461, 180] on div "Solana" at bounding box center [483, 181] width 48 height 45
type textarea "*"
